Goal: Find specific page/section: Find specific page/section

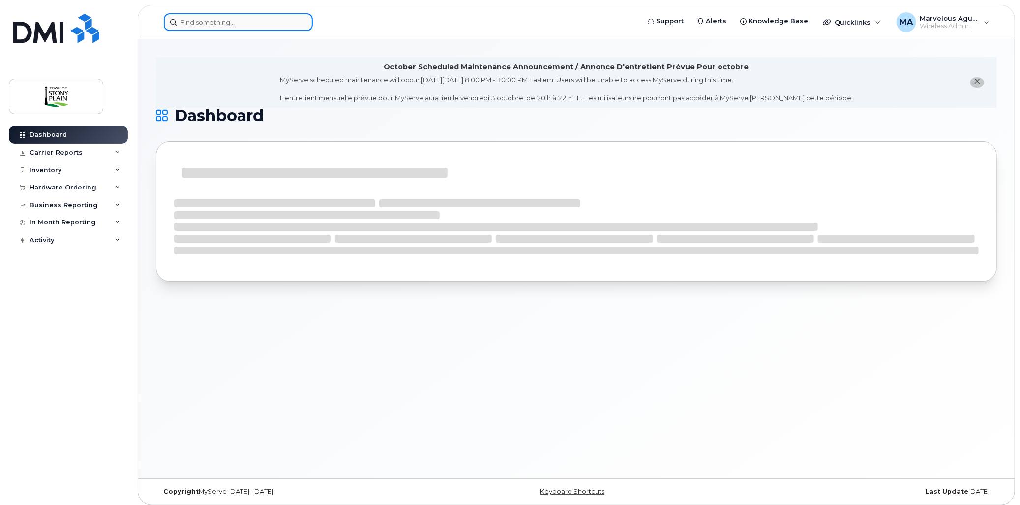
click at [273, 18] on input at bounding box center [238, 22] width 149 height 18
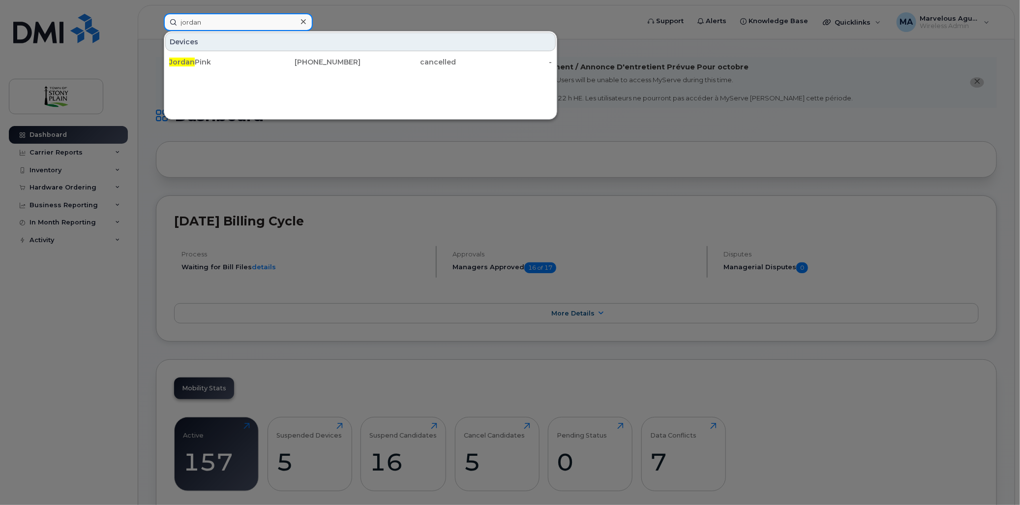
type input "jordan"
click at [421, 6] on div at bounding box center [510, 252] width 1020 height 505
click at [261, 27] on input "jordan" at bounding box center [238, 22] width 149 height 18
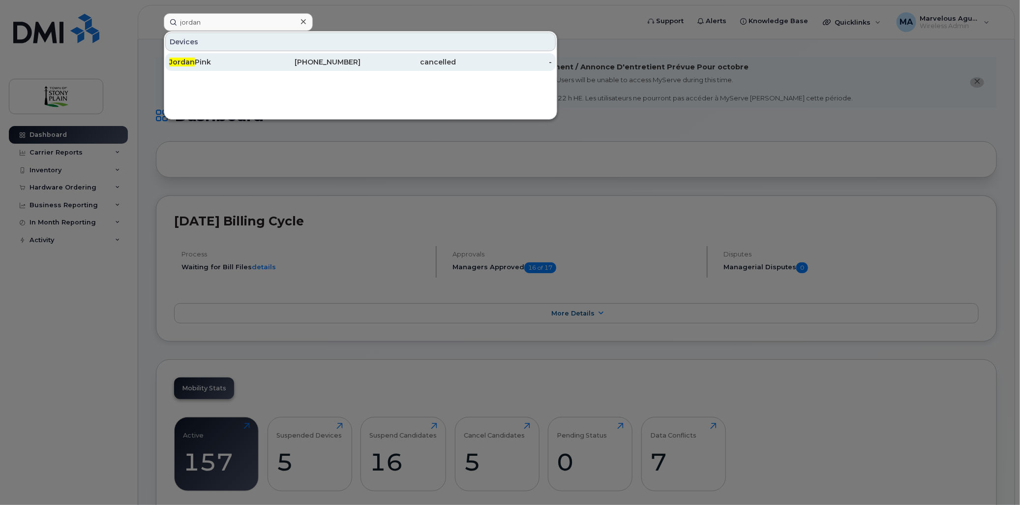
click at [258, 62] on div "Jordan Pink" at bounding box center [217, 62] width 96 height 10
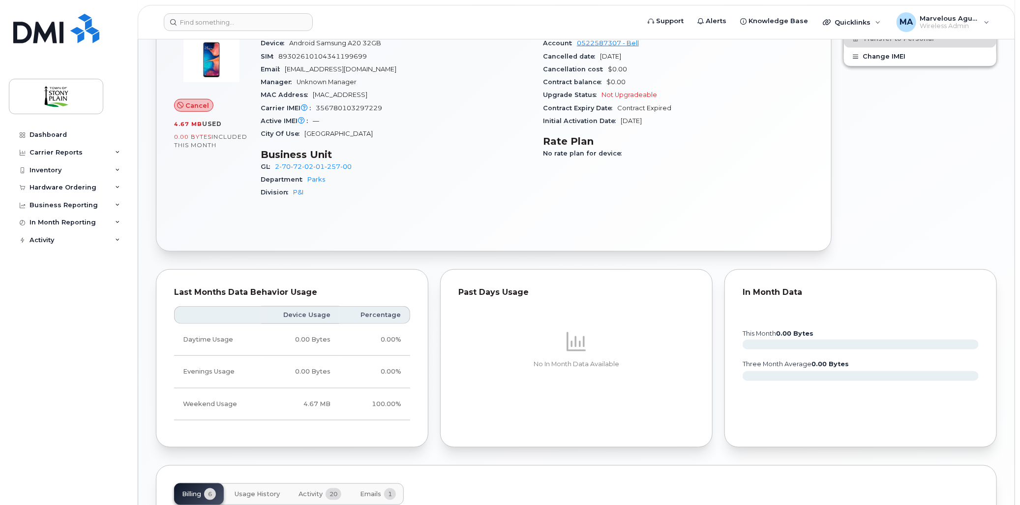
scroll to position [656, 0]
